Goal: Transaction & Acquisition: Purchase product/service

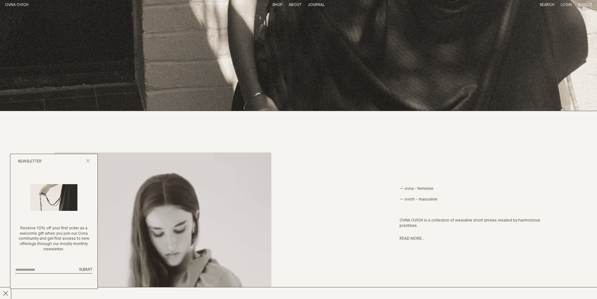
scroll to position [188, 0]
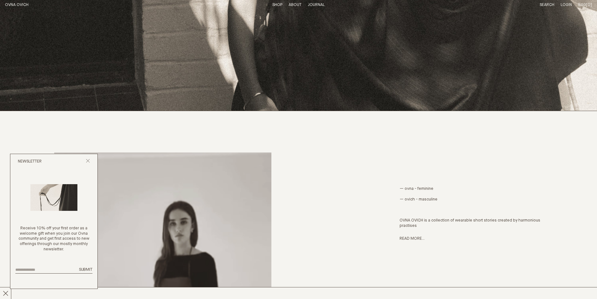
click at [279, 1] on header "OVNA OVICH Menu T: $0.00 Shop About Story Materials Practices Journal Search Lo…" at bounding box center [298, 5] width 597 height 10
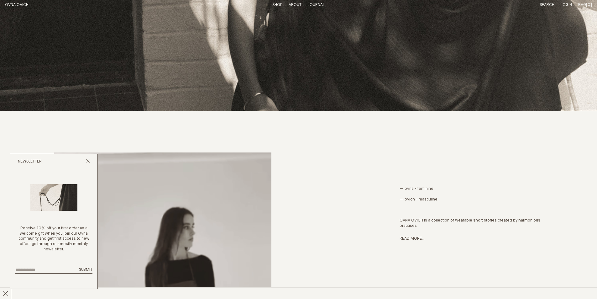
click at [279, 3] on li "Shop" at bounding box center [277, 5] width 10 height 5
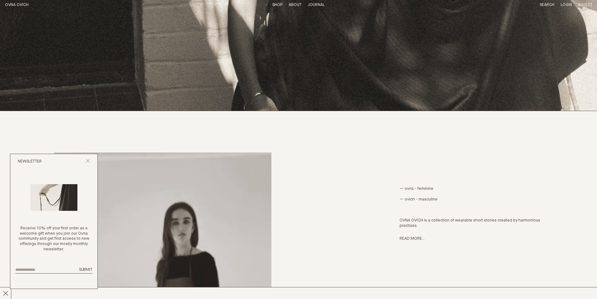
click at [279, 7] on li "Shop" at bounding box center [277, 5] width 10 height 5
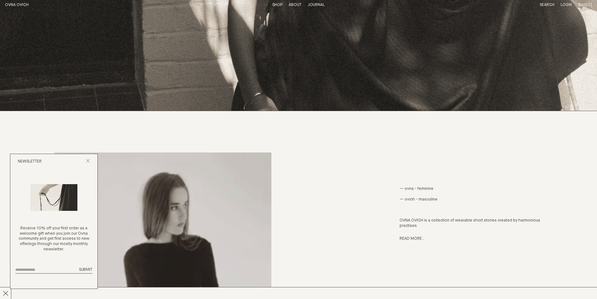
click at [276, 5] on link "Shop" at bounding box center [277, 5] width 10 height 4
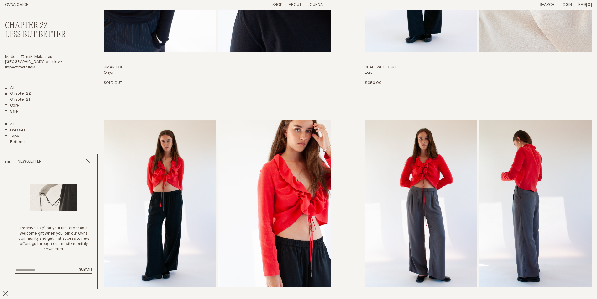
scroll to position [408, 0]
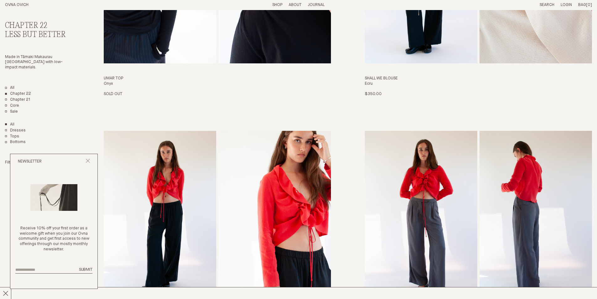
click at [160, 250] on img "Painter Pant" at bounding box center [160, 216] width 113 height 171
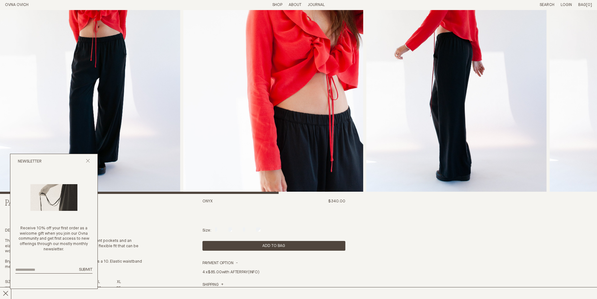
scroll to position [94, 0]
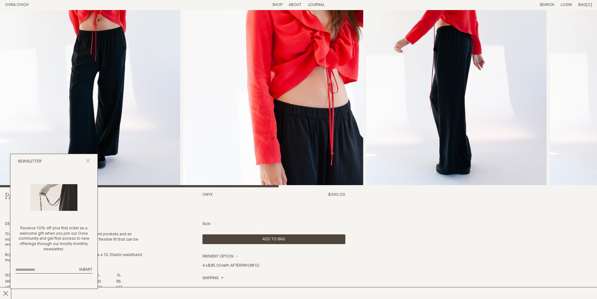
click at [86, 167] on div "Newsletter" at bounding box center [53, 161] width 87 height 15
click at [89, 163] on button "Close popup" at bounding box center [88, 162] width 4 height 6
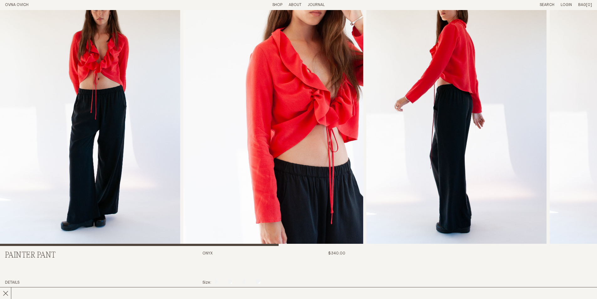
scroll to position [31, 0]
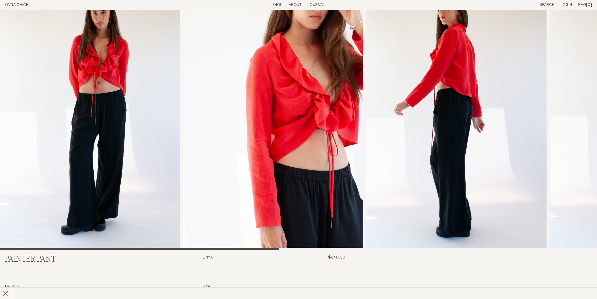
click at [275, 4] on link "Shop" at bounding box center [277, 5] width 10 height 4
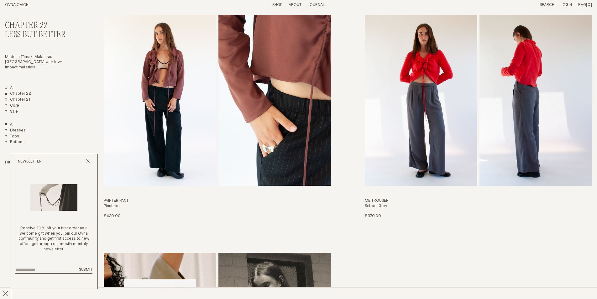
scroll to position [1473, 0]
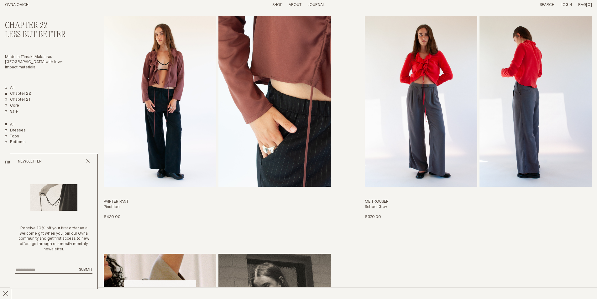
click at [182, 176] on img "Painter Pant" at bounding box center [160, 101] width 113 height 171
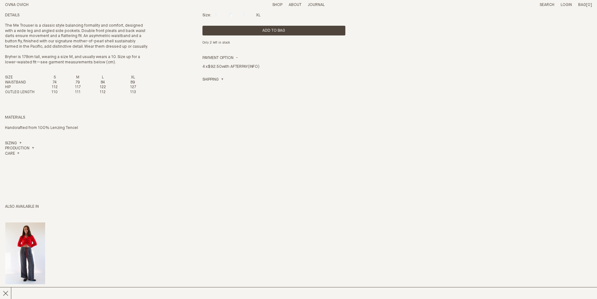
scroll to position [313, 0]
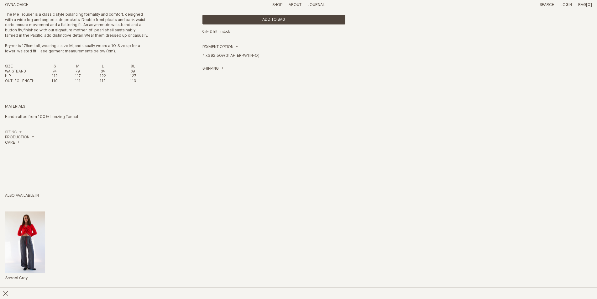
click at [11, 135] on link "Sizing" at bounding box center [13, 132] width 17 height 5
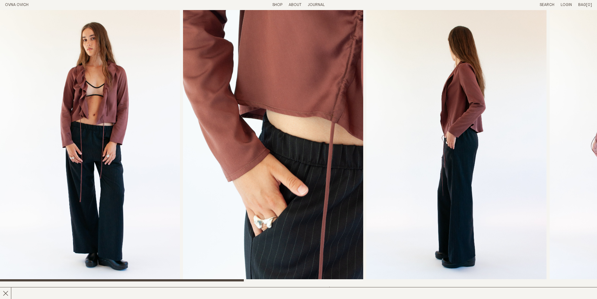
click at [187, 221] on img "2 / 8" at bounding box center [273, 145] width 180 height 271
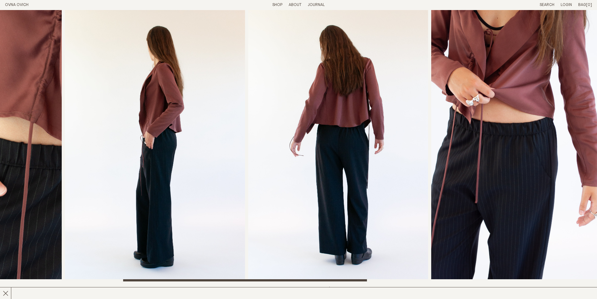
click at [275, 134] on img "4 / 8" at bounding box center [338, 145] width 180 height 271
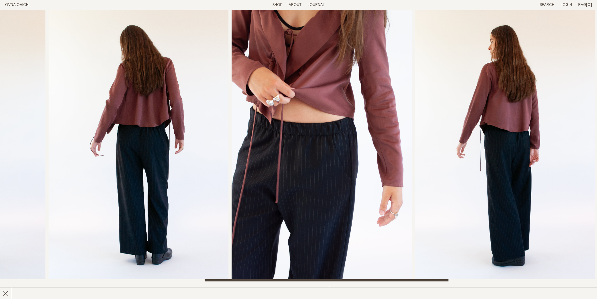
click at [281, 99] on img "5 / 8" at bounding box center [322, 145] width 180 height 271
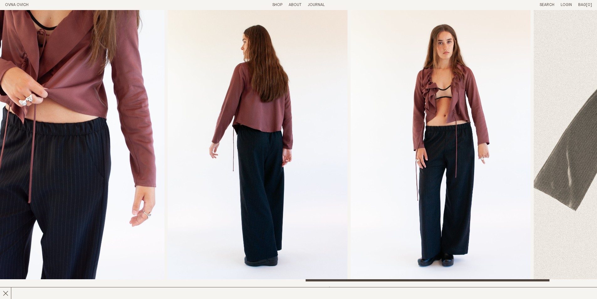
click at [255, 97] on img "6 / 8" at bounding box center [258, 145] width 180 height 271
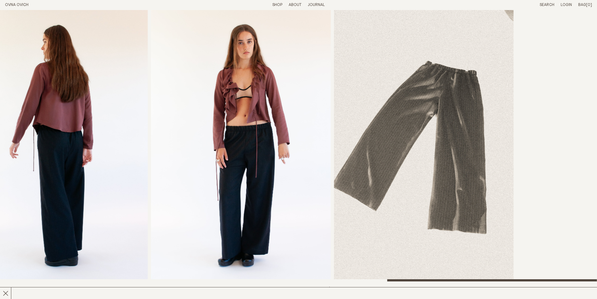
click at [165, 97] on img "7 / 8" at bounding box center [241, 145] width 180 height 271
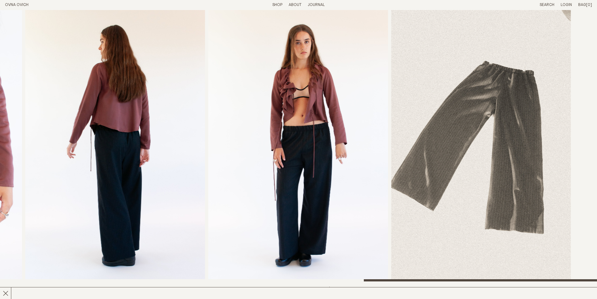
click at [481, 85] on img "8 / 8" at bounding box center [481, 145] width 180 height 271
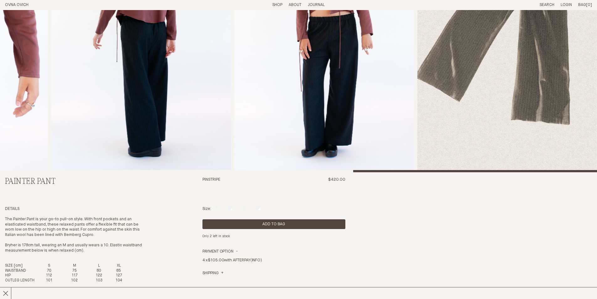
scroll to position [251, 0]
